Goal: Task Accomplishment & Management: Manage account settings

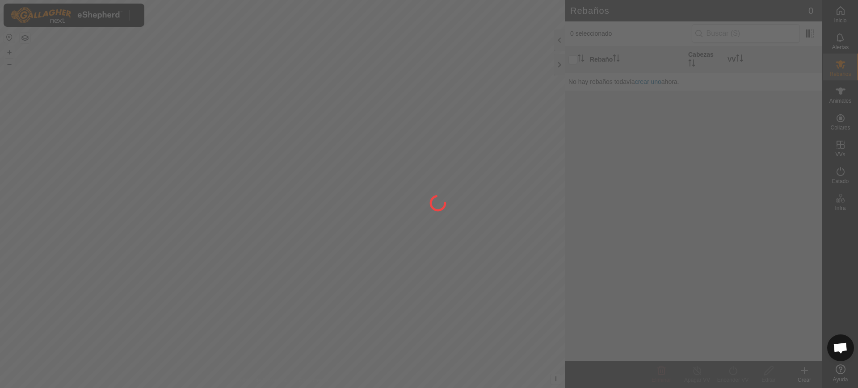
scroll to position [696, 0]
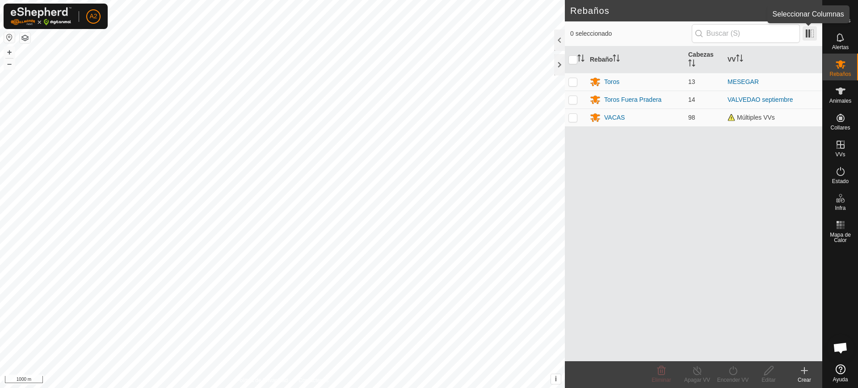
click at [813, 34] on span at bounding box center [809, 33] width 14 height 14
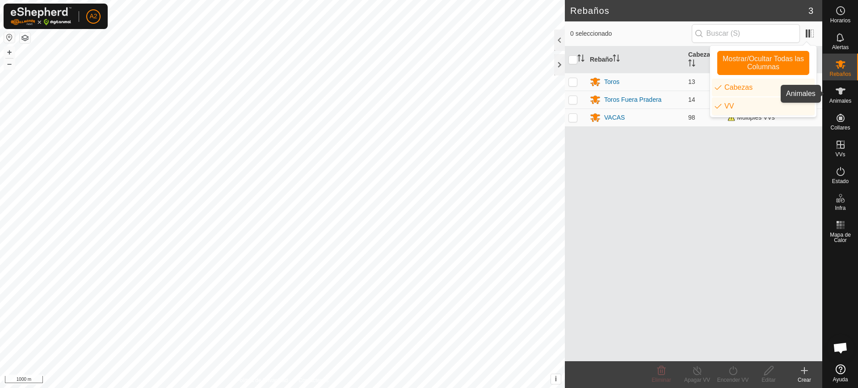
click at [840, 99] on span "Animales" at bounding box center [840, 100] width 22 height 5
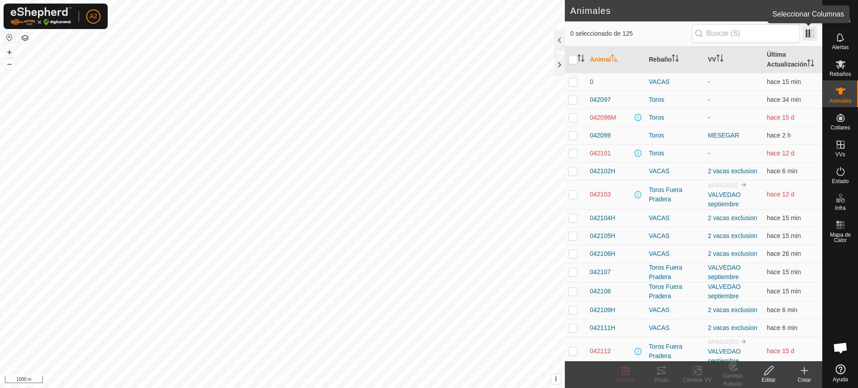
click at [812, 40] on span at bounding box center [809, 33] width 14 height 14
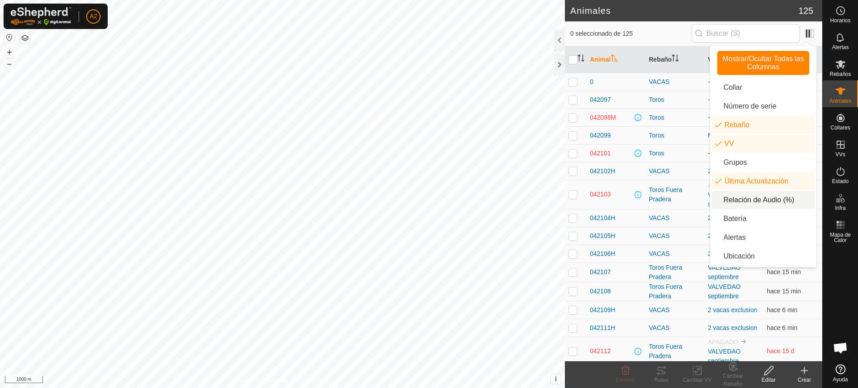
click at [768, 201] on li "Relación de Audio (%)" at bounding box center [763, 200] width 103 height 18
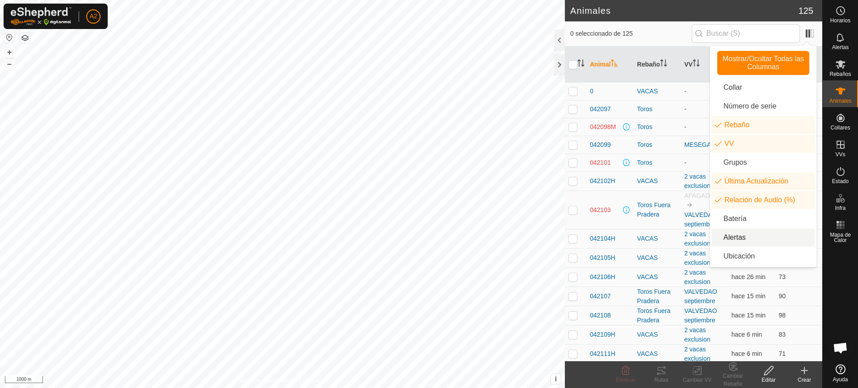
click at [761, 234] on li "Alertas" at bounding box center [763, 238] width 103 height 18
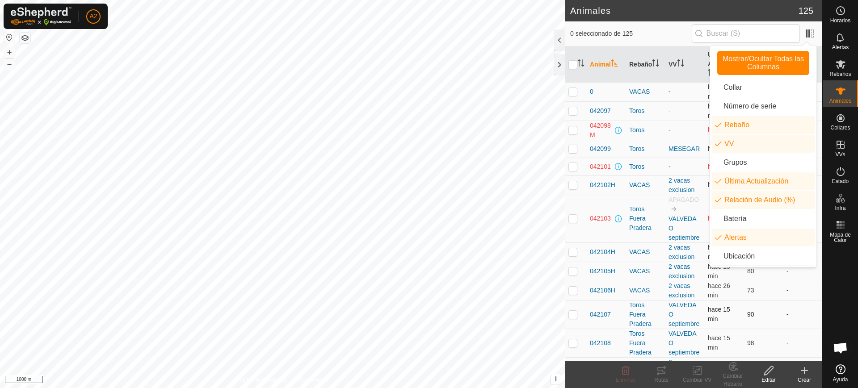
click at [783, 313] on td "-" at bounding box center [802, 314] width 39 height 29
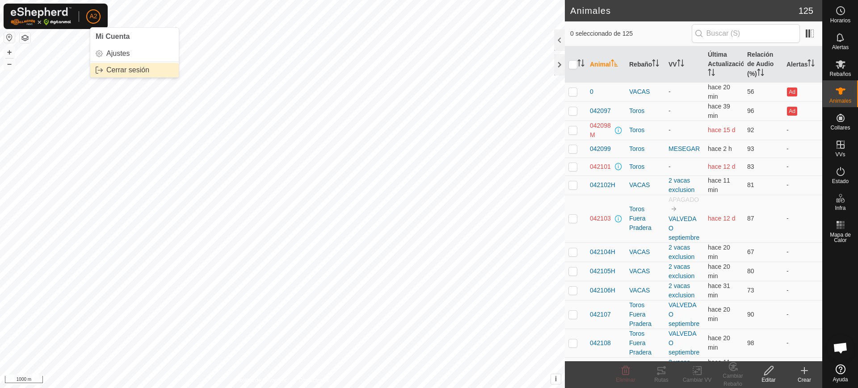
click at [122, 67] on link "Cerrar sesión" at bounding box center [134, 70] width 88 height 14
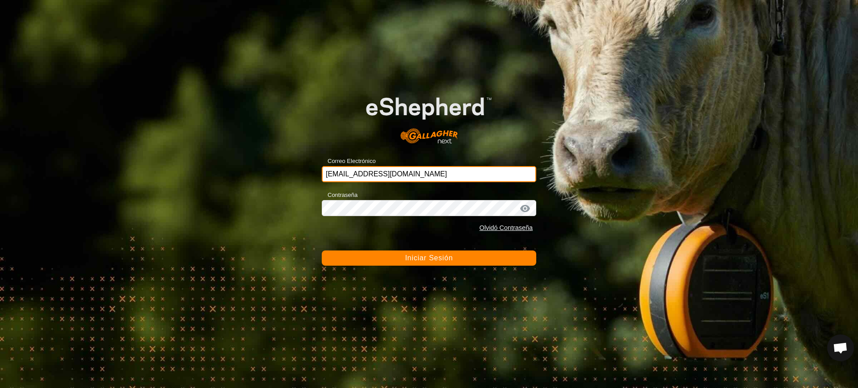
drag, startPoint x: 464, startPoint y: 172, endPoint x: 231, endPoint y: 173, distance: 233.2
click at [231, 173] on div "Correo Electrónico [EMAIL_ADDRESS][DOMAIN_NAME] Contraseña Olvidó Contraseña In…" at bounding box center [429, 194] width 858 height 388
type input "[EMAIL_ADDRESS][DOMAIN_NAME]"
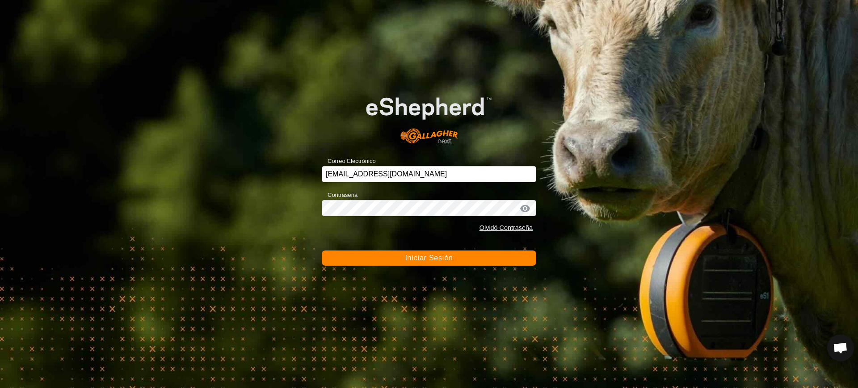
click at [407, 262] on button "Iniciar Sesión" at bounding box center [429, 258] width 214 height 15
